Goal: Task Accomplishment & Management: Use online tool/utility

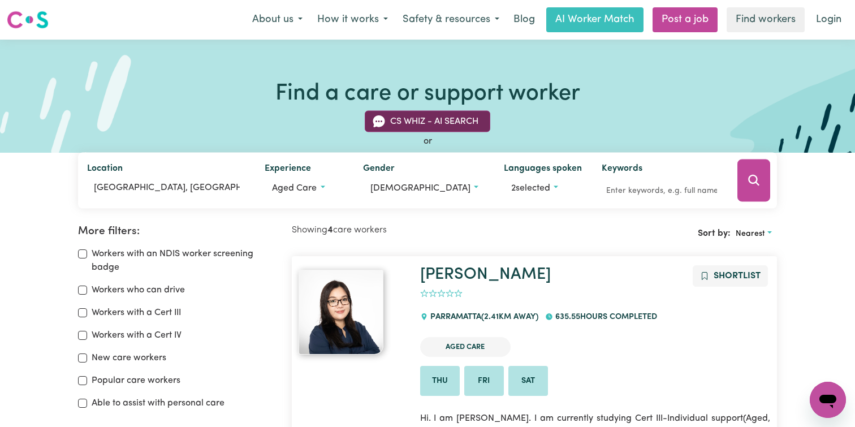
click at [443, 116] on button "CS Whiz - AI Search" at bounding box center [428, 121] width 126 height 21
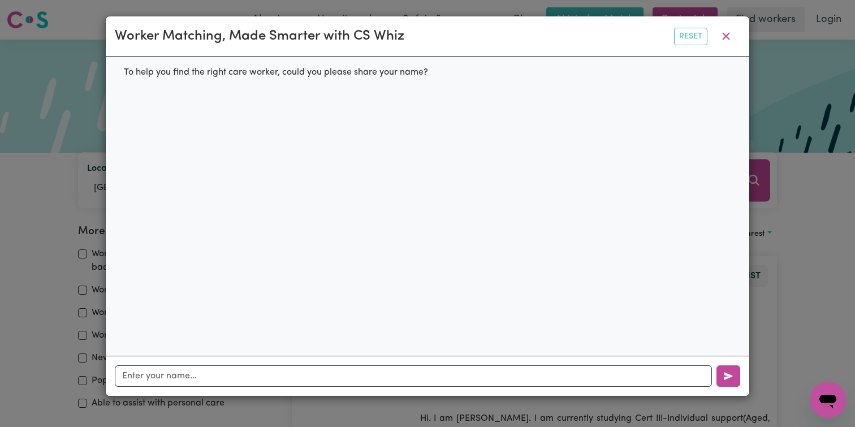
click at [824, 197] on div "Worker Matching, Made Smarter with CS Whiz Reset To help you find the right car…" at bounding box center [427, 213] width 855 height 427
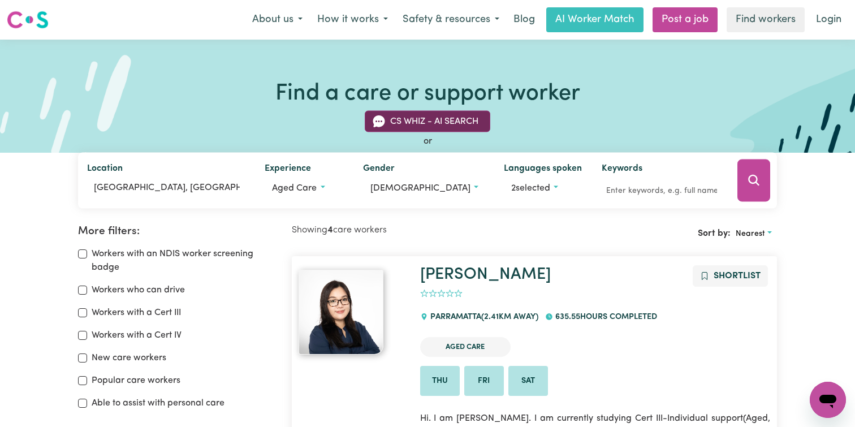
click at [444, 118] on button "CS Whiz - AI Search" at bounding box center [428, 121] width 126 height 21
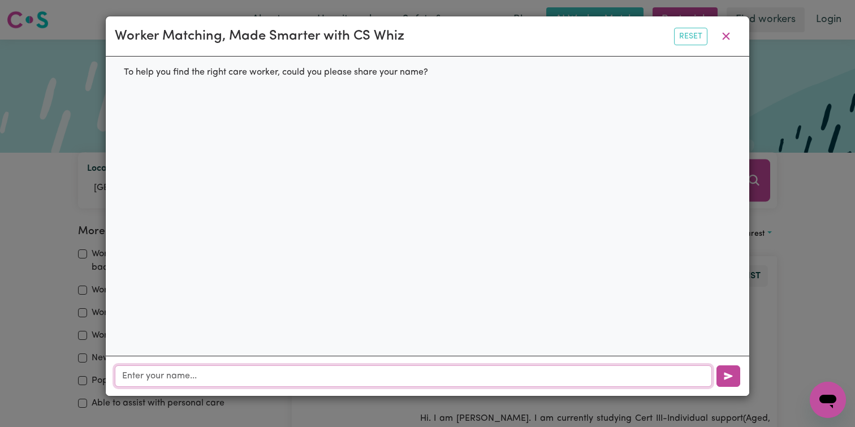
click at [252, 370] on input "text" at bounding box center [413, 375] width 597 height 21
type input "[PERSON_NAME]"
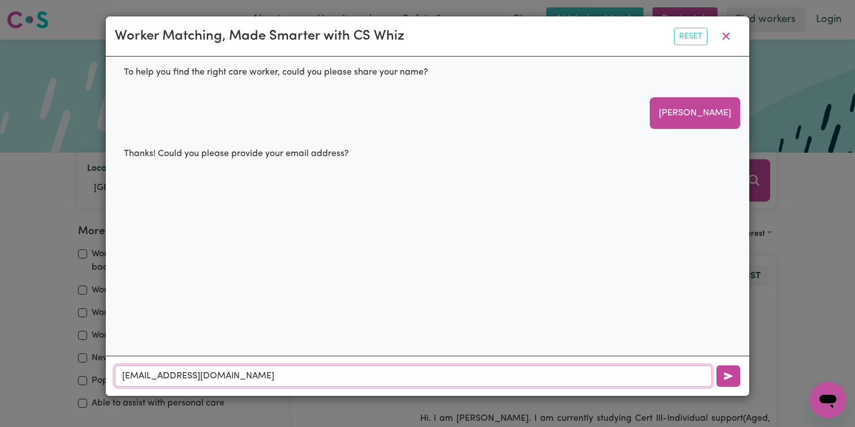
type input "[EMAIL_ADDRESS][DOMAIN_NAME]"
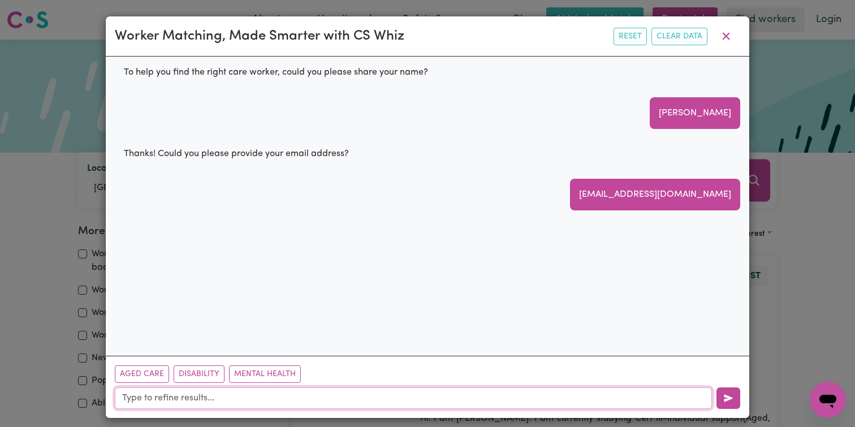
scroll to position [7, 0]
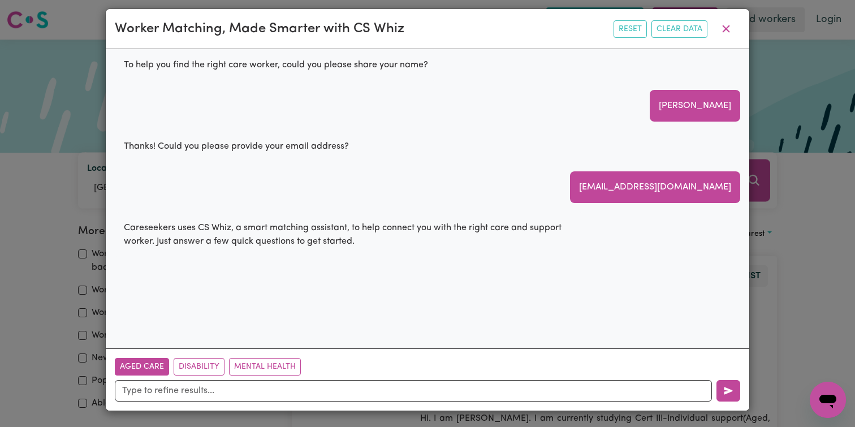
click at [154, 371] on button "Aged Care" at bounding box center [142, 367] width 54 height 18
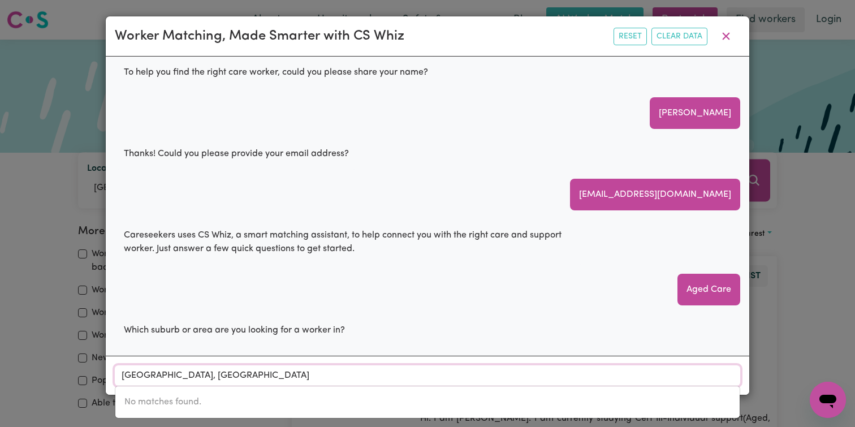
click at [196, 377] on input "[GEOGRAPHIC_DATA], [GEOGRAPHIC_DATA]" at bounding box center [427, 375] width 625 height 20
click at [270, 376] on input "[GEOGRAPHIC_DATA], [GEOGRAPHIC_DATA]" at bounding box center [427, 375] width 625 height 20
drag, startPoint x: 272, startPoint y: 378, endPoint x: 128, endPoint y: 378, distance: 144.7
click at [128, 378] on input "[GEOGRAPHIC_DATA], [GEOGRAPHIC_DATA]" at bounding box center [427, 375] width 625 height 20
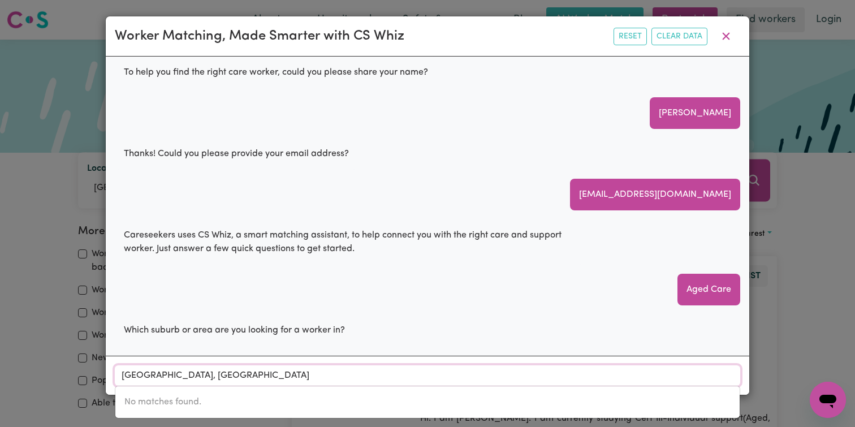
type input "G"
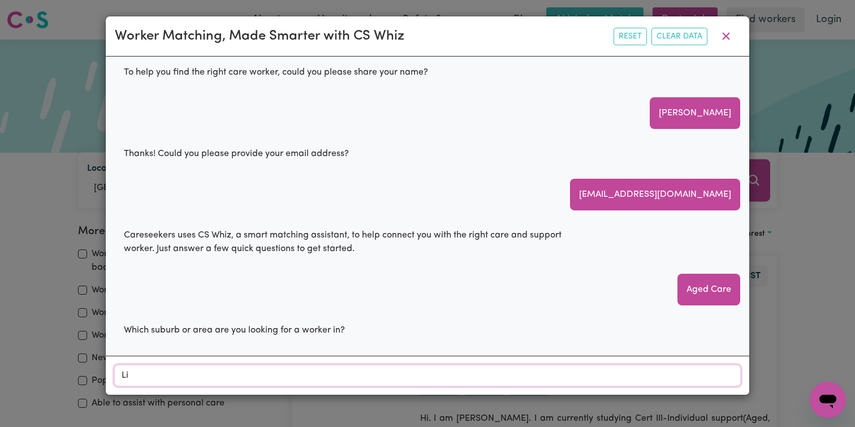
type input "Liv"
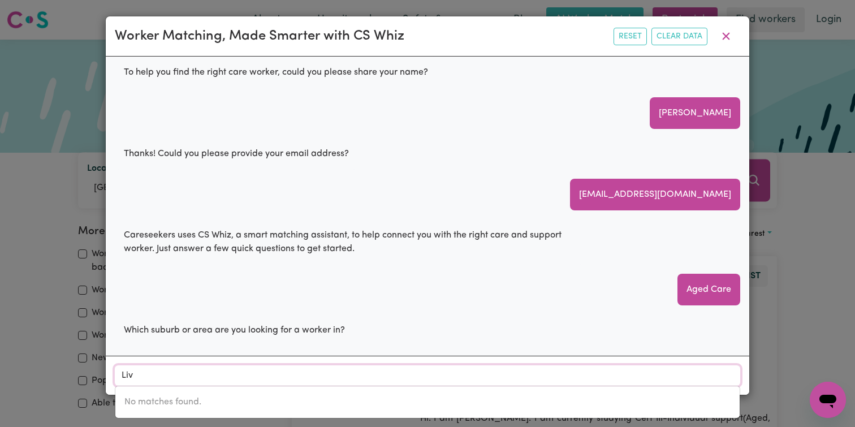
type input "[GEOGRAPHIC_DATA], [GEOGRAPHIC_DATA], 2170"
type input "Live"
type input "LiveRPOOL, [GEOGRAPHIC_DATA], 2170"
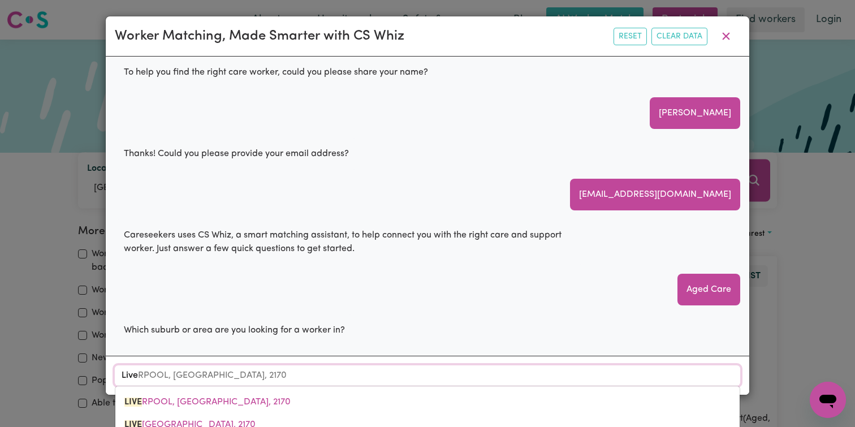
type input "Liver"
type input "[GEOGRAPHIC_DATA], [GEOGRAPHIC_DATA], 2170"
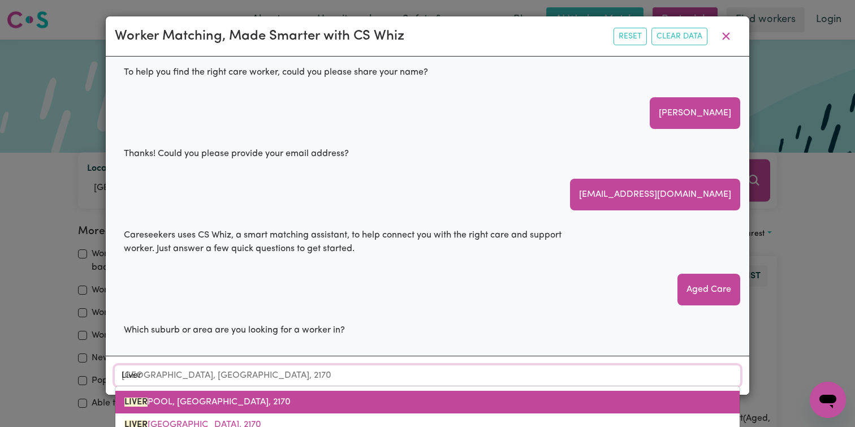
click at [168, 409] on link "[GEOGRAPHIC_DATA], [GEOGRAPHIC_DATA], 2170" at bounding box center [427, 402] width 624 height 23
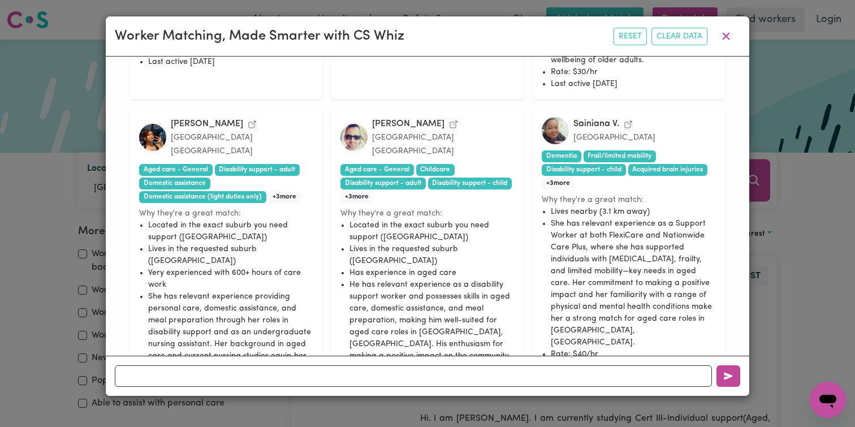
scroll to position [587, 0]
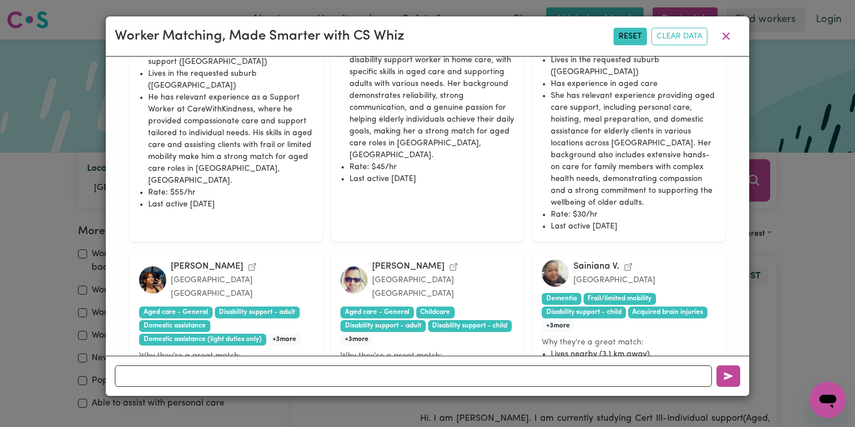
click at [637, 38] on button "Reset" at bounding box center [629, 37] width 33 height 18
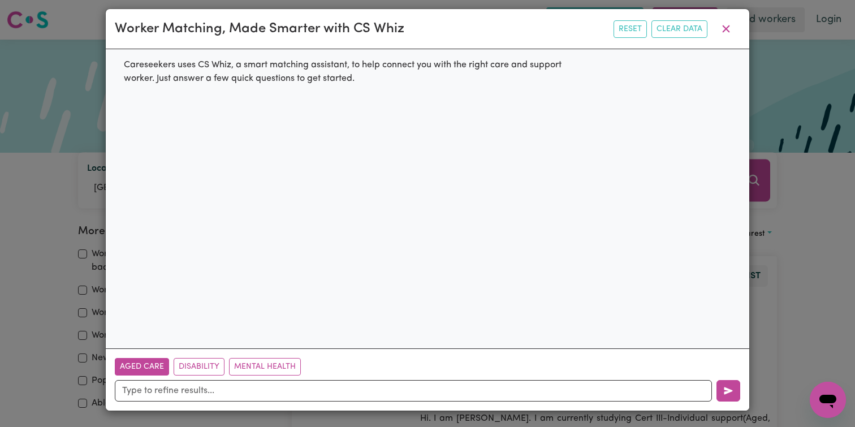
click at [161, 368] on button "Aged Care" at bounding box center [142, 367] width 54 height 18
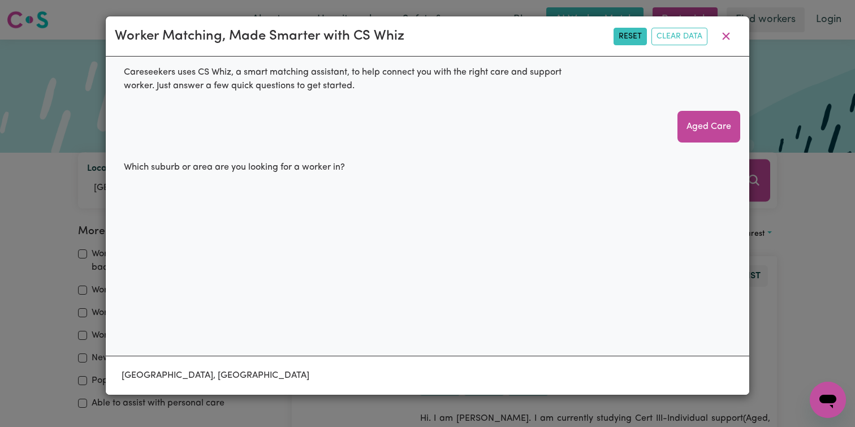
click at [636, 38] on button "Reset" at bounding box center [629, 37] width 33 height 18
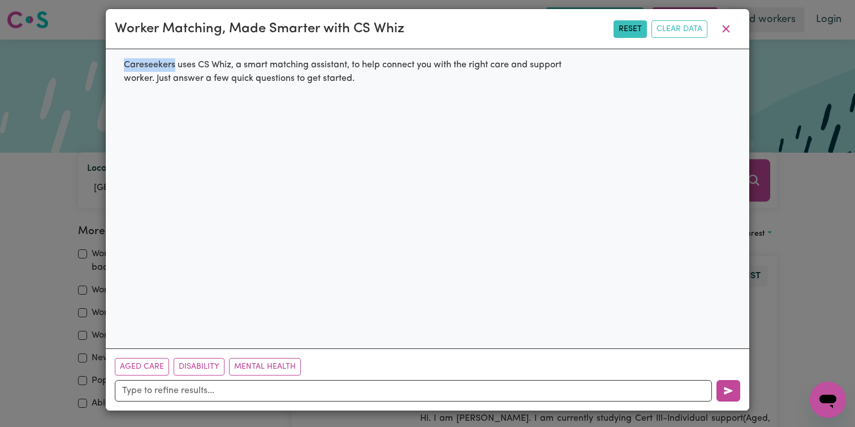
click at [636, 38] on div "Reset Clear Data" at bounding box center [676, 28] width 127 height 21
click at [717, 27] on button "button" at bounding box center [726, 28] width 28 height 21
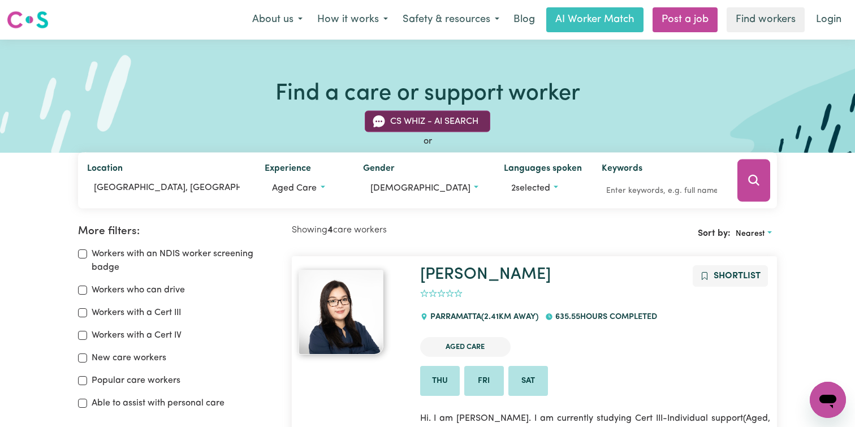
click at [403, 128] on button "CS Whiz - AI Search" at bounding box center [428, 121] width 126 height 21
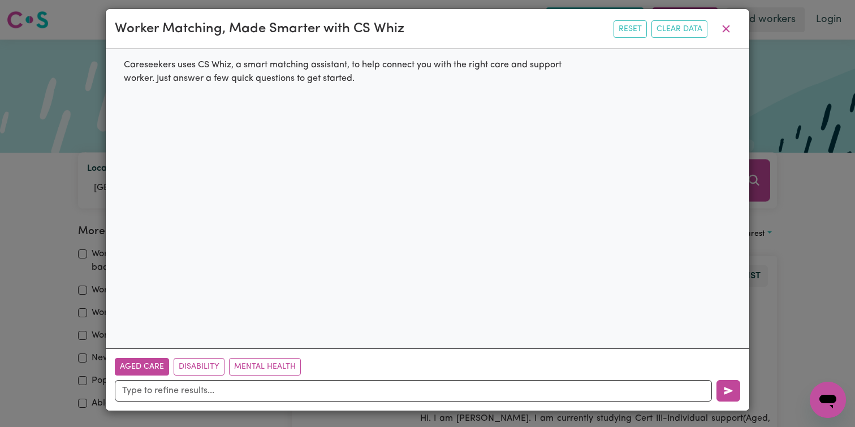
click at [141, 360] on button "Aged Care" at bounding box center [142, 367] width 54 height 18
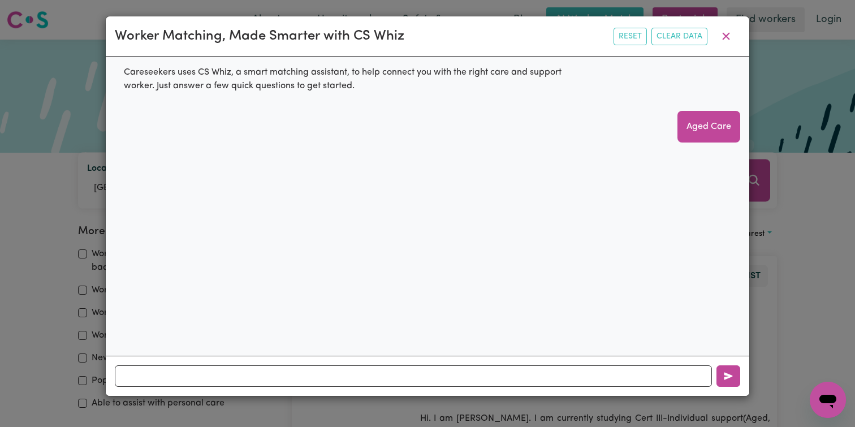
scroll to position [0, 0]
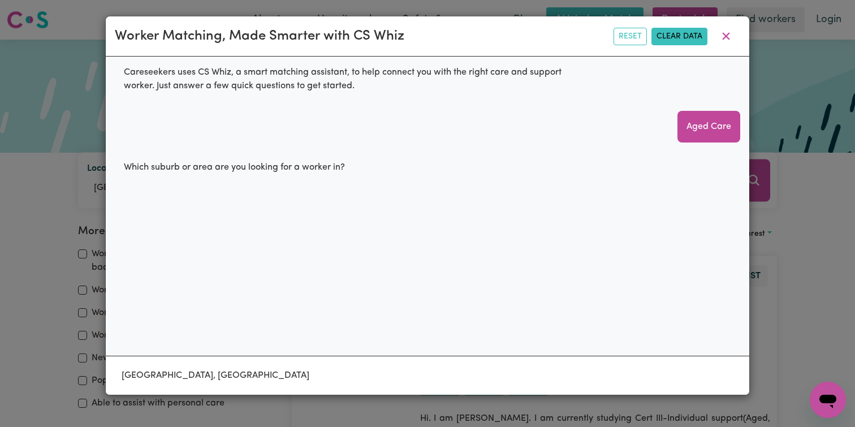
click at [694, 41] on button "Clear Data" at bounding box center [679, 37] width 56 height 18
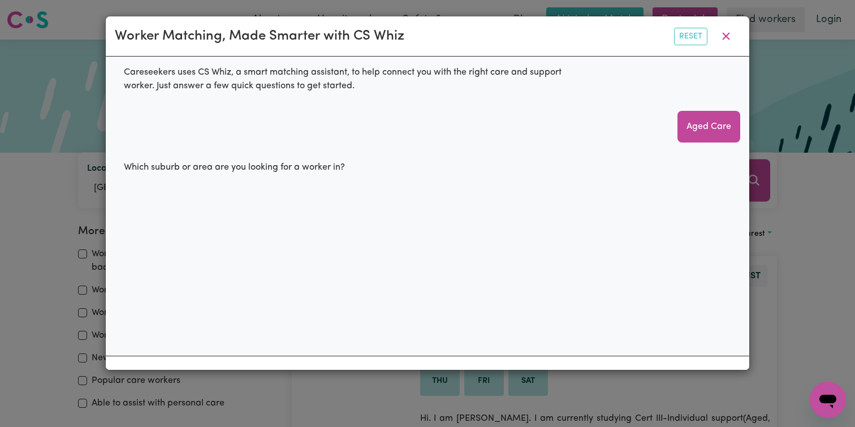
click at [694, 41] on button "Reset" at bounding box center [690, 37] width 33 height 18
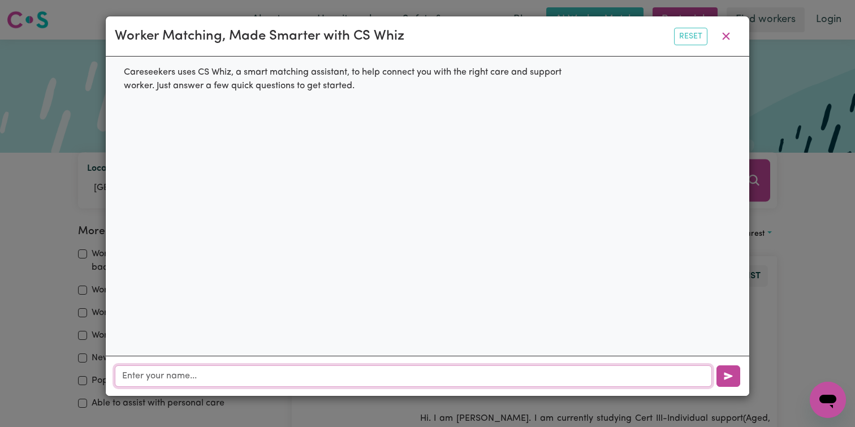
click at [315, 370] on input "text" at bounding box center [413, 375] width 597 height 21
type input "[PERSON_NAME]"
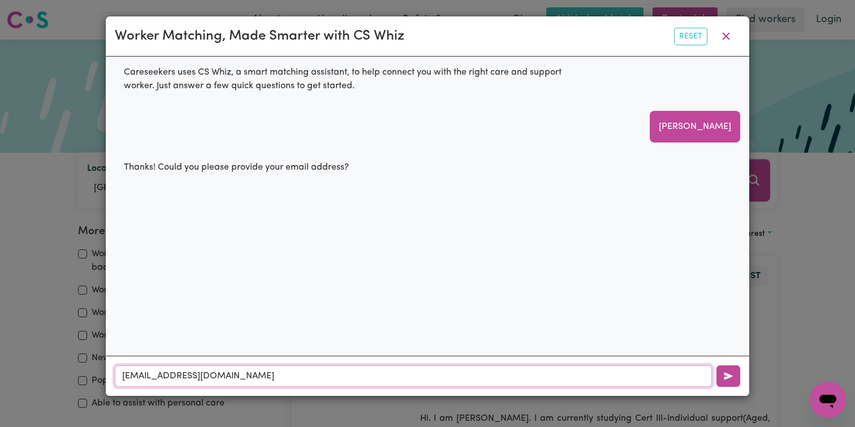
type input "[EMAIL_ADDRESS][DOMAIN_NAME]"
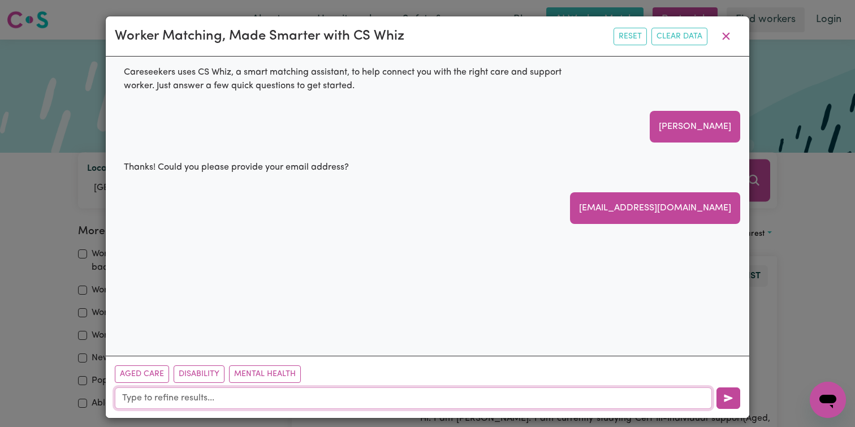
scroll to position [7, 0]
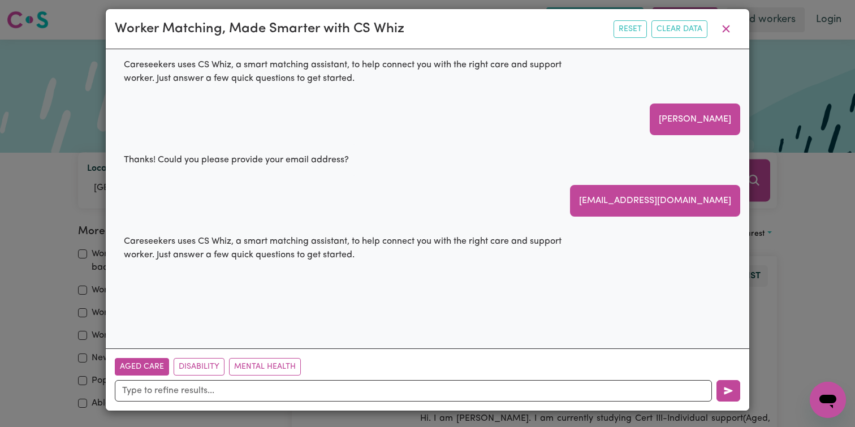
click at [152, 370] on button "Aged Care" at bounding box center [142, 367] width 54 height 18
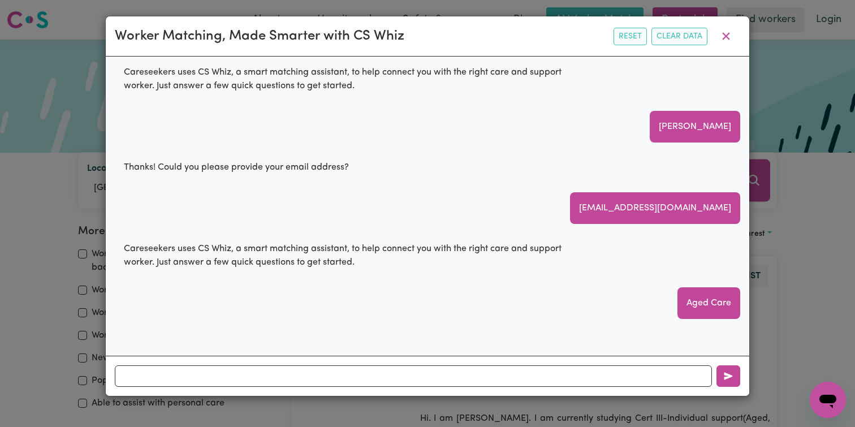
scroll to position [13, 0]
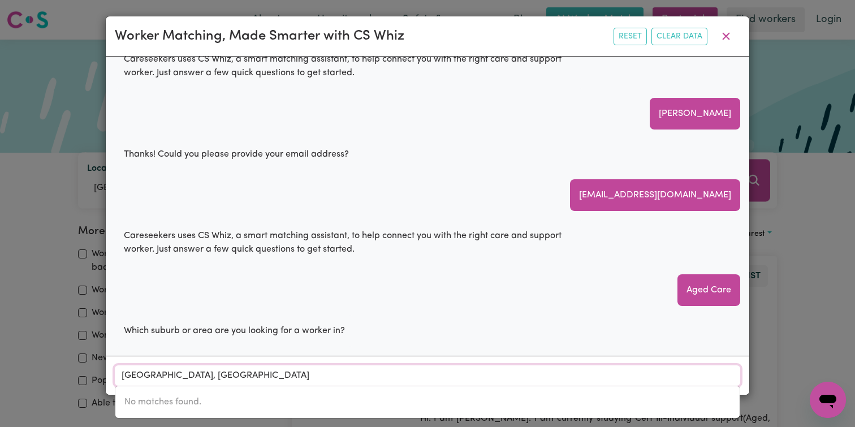
click at [253, 377] on input "[GEOGRAPHIC_DATA], [GEOGRAPHIC_DATA]" at bounding box center [427, 375] width 625 height 20
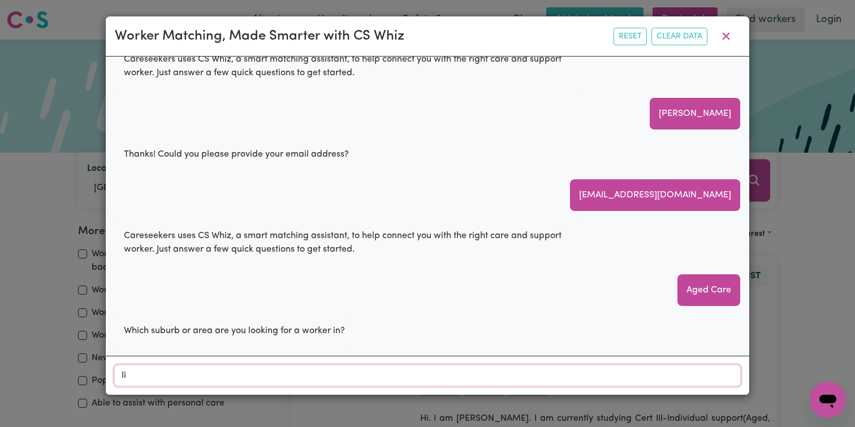
type input "liv"
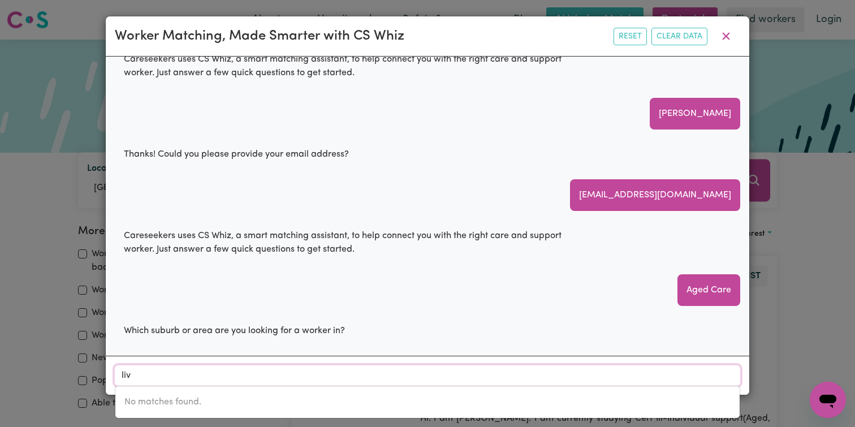
type input "livERPOOL, [GEOGRAPHIC_DATA], 2170"
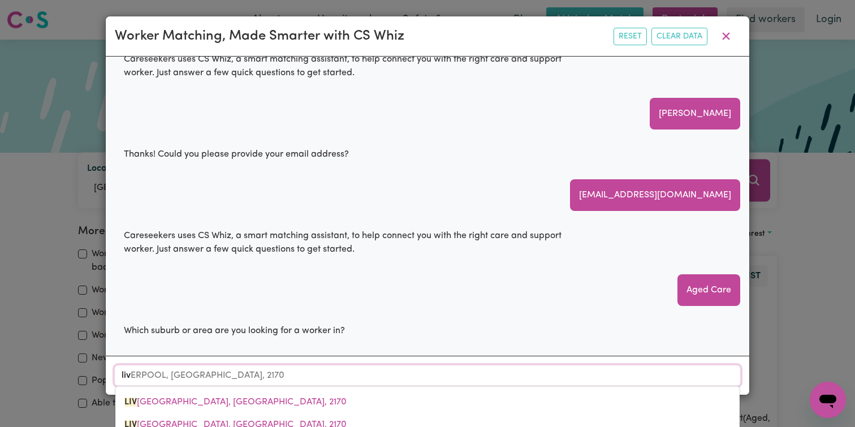
type input "live"
type input "liveRPOOL, [GEOGRAPHIC_DATA], 2170"
type input "liver"
type input "[GEOGRAPHIC_DATA], [GEOGRAPHIC_DATA], 2170"
click at [218, 403] on span "[GEOGRAPHIC_DATA], [GEOGRAPHIC_DATA], 2170" at bounding box center [207, 401] width 166 height 9
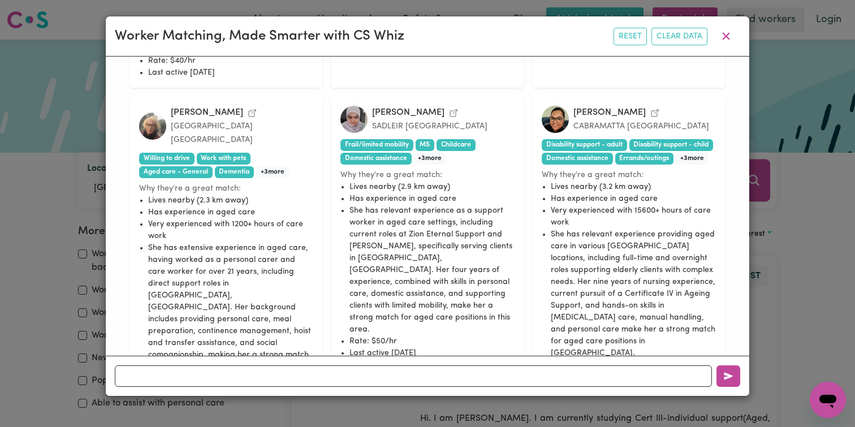
scroll to position [1143, 0]
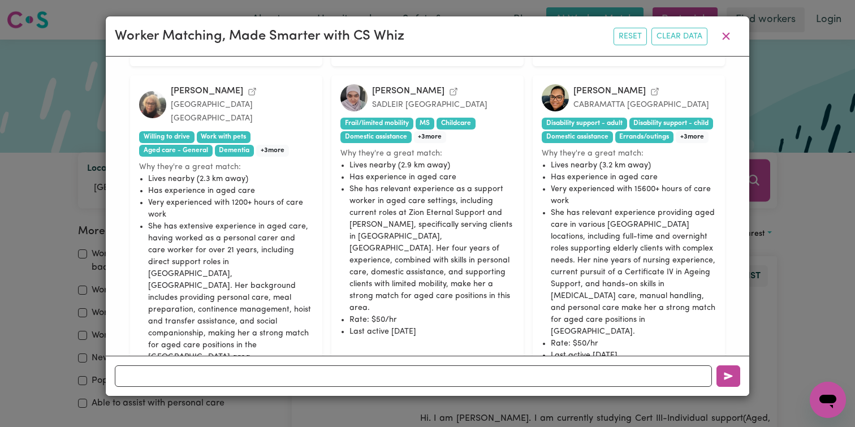
click at [426, 423] on button "Yes, email me" at bounding box center [405, 432] width 79 height 18
click at [434, 423] on button "Yes, email me" at bounding box center [405, 432] width 79 height 18
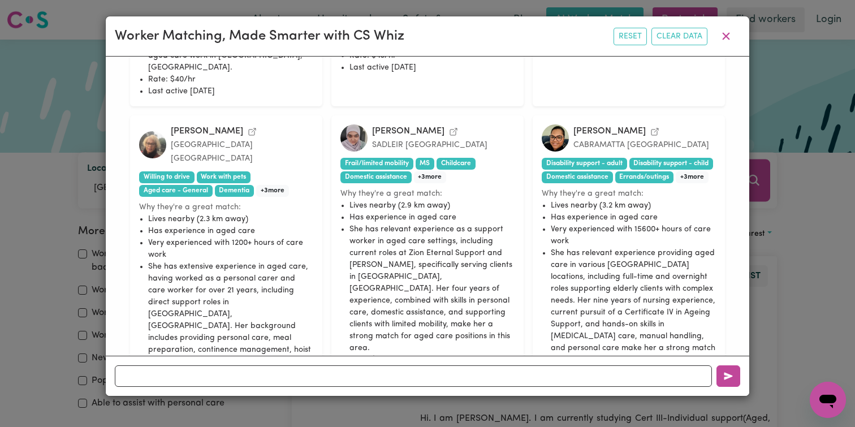
scroll to position [1171, 0]
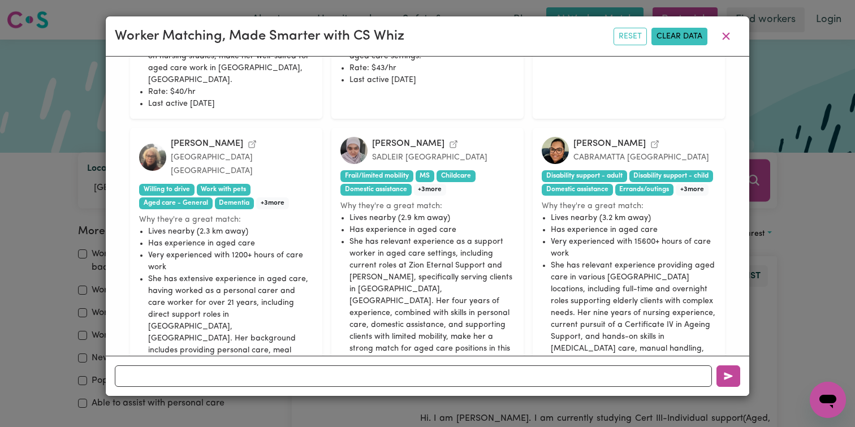
click at [697, 40] on button "Clear Data" at bounding box center [679, 37] width 56 height 18
click at [701, 40] on button "Reset" at bounding box center [690, 37] width 33 height 18
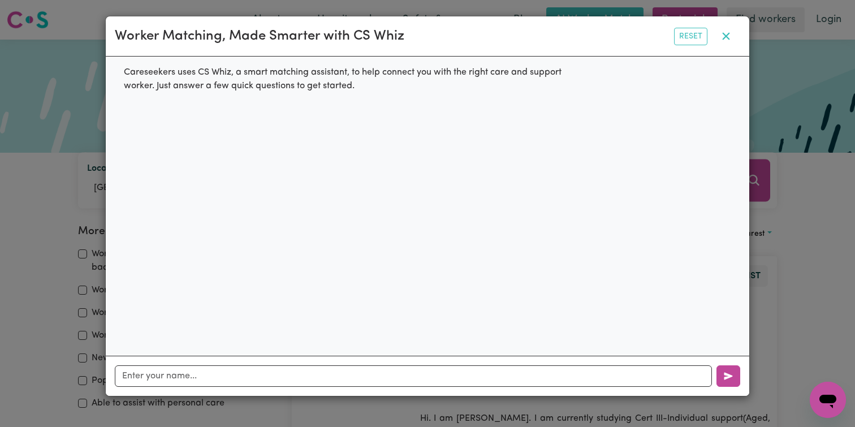
click at [725, 40] on icon "button" at bounding box center [726, 36] width 14 height 14
